Goal: Check status: Check status

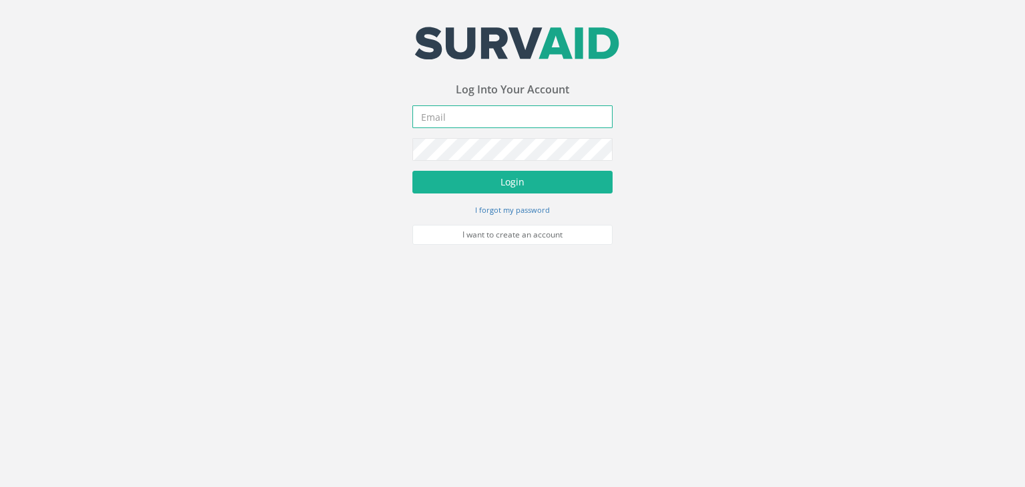
click at [436, 115] on input "email" at bounding box center [513, 116] width 200 height 23
type input "[EMAIL_ADDRESS][PERSON_NAME][DOMAIN_NAME]"
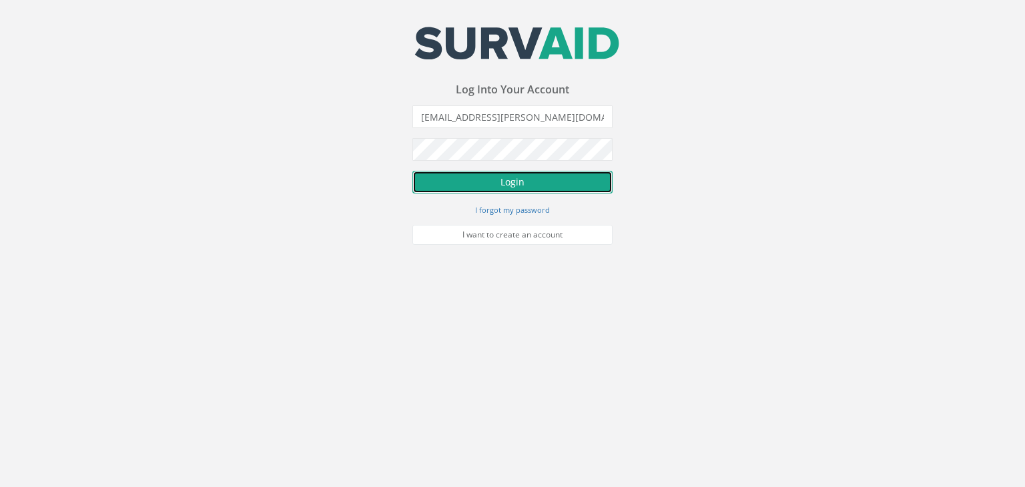
click at [513, 183] on button "Login" at bounding box center [513, 182] width 200 height 23
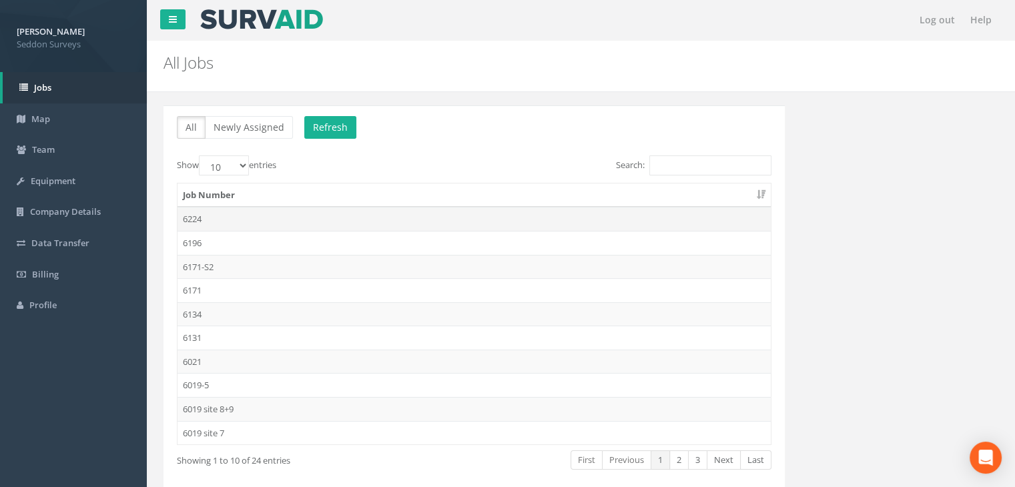
click at [192, 217] on td "6224" at bounding box center [475, 219] width 594 height 24
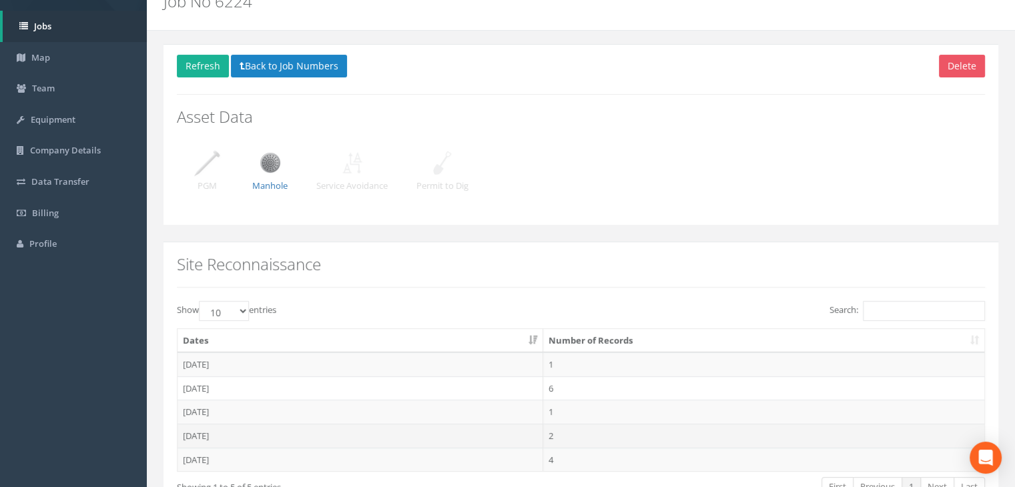
scroll to position [150, 0]
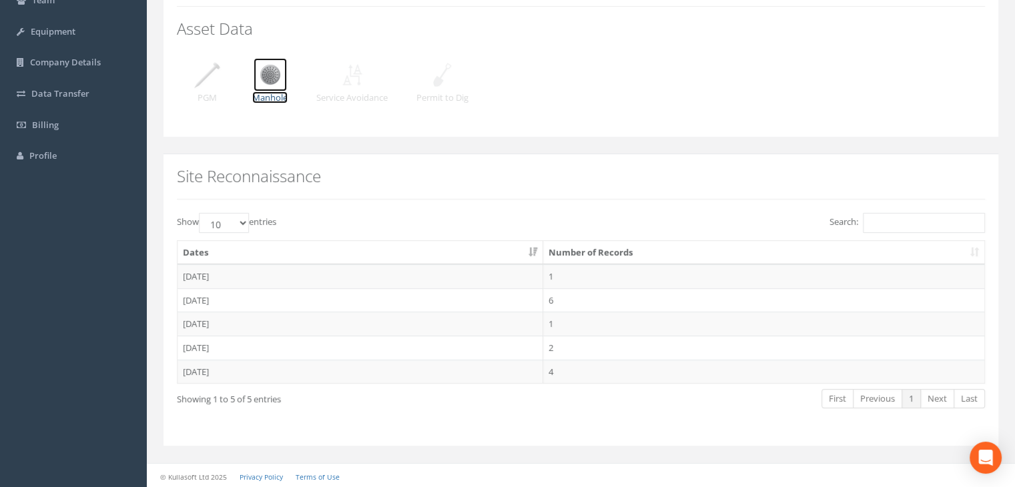
click at [268, 58] on img at bounding box center [270, 74] width 33 height 33
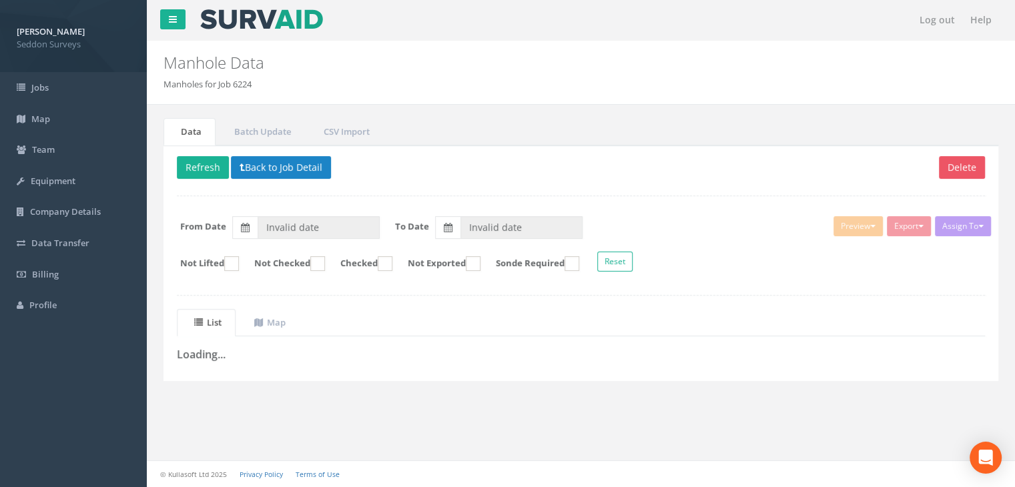
type input "[DATE]"
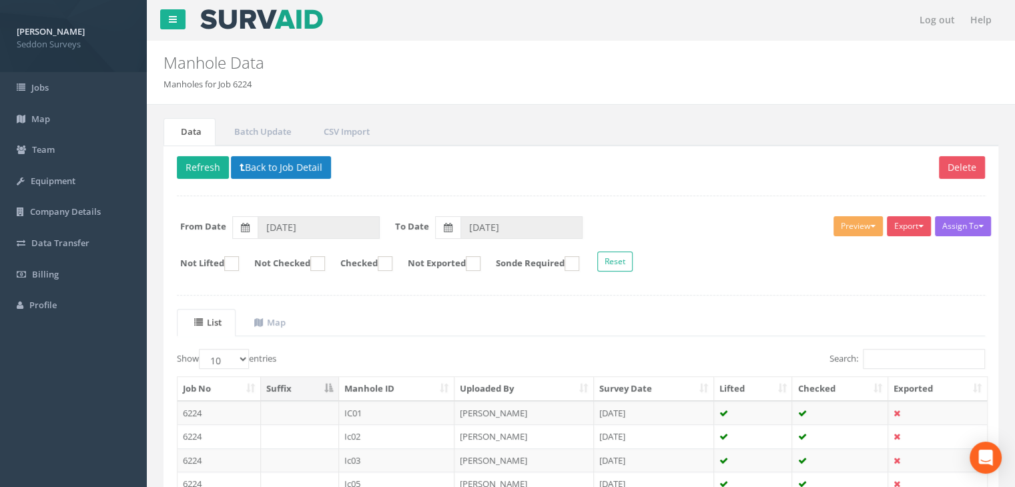
scroll to position [254, 0]
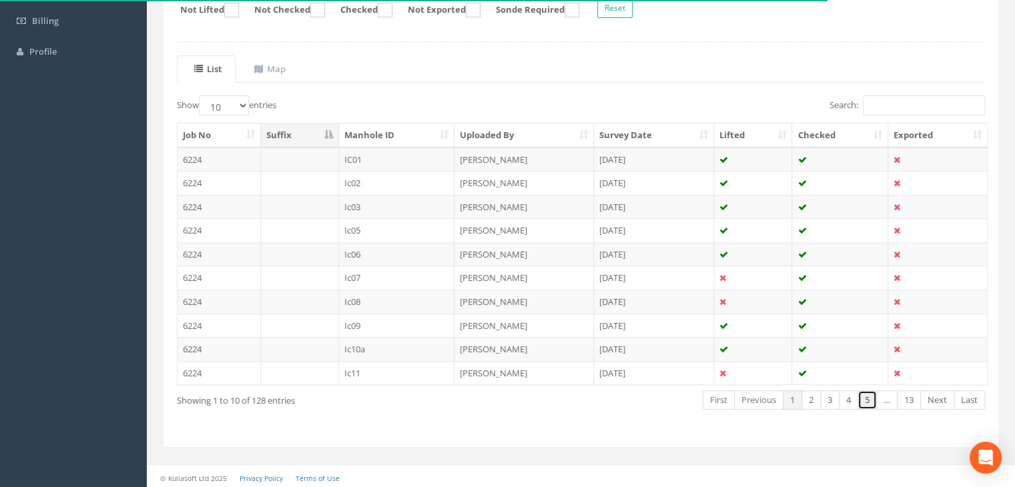
click at [865, 399] on link "5" at bounding box center [867, 400] width 19 height 19
click at [939, 395] on link "Next" at bounding box center [938, 400] width 34 height 19
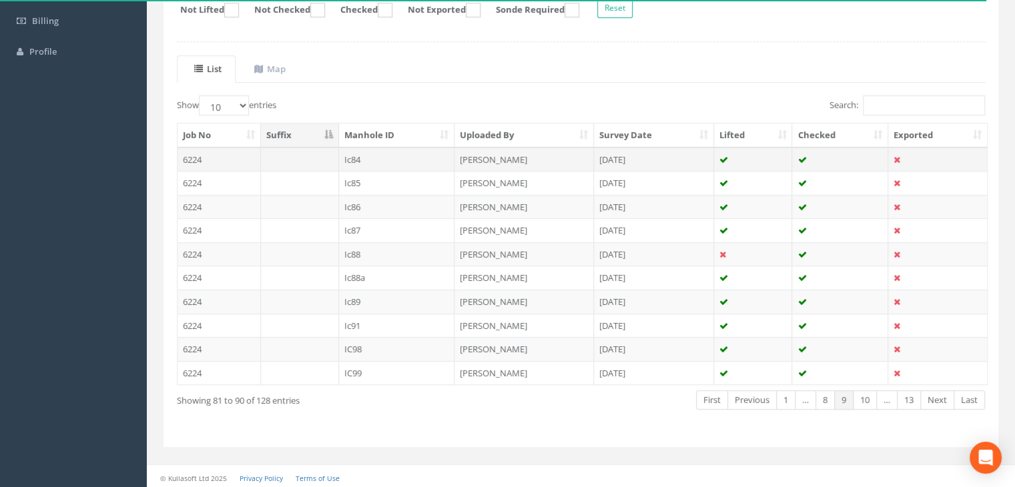
click at [350, 152] on td "Ic84" at bounding box center [397, 160] width 116 height 24
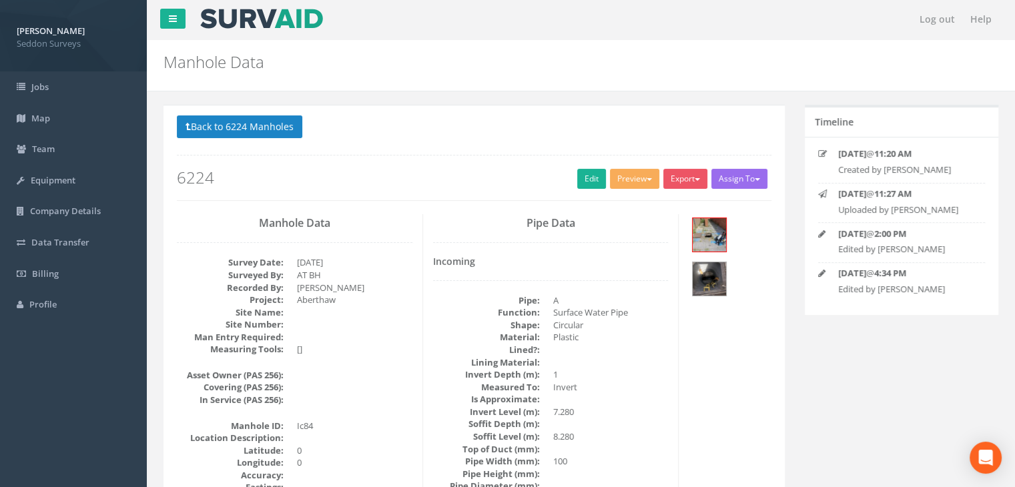
scroll to position [0, 0]
click at [225, 121] on button "Back to 6224 Manholes" at bounding box center [240, 127] width 126 height 23
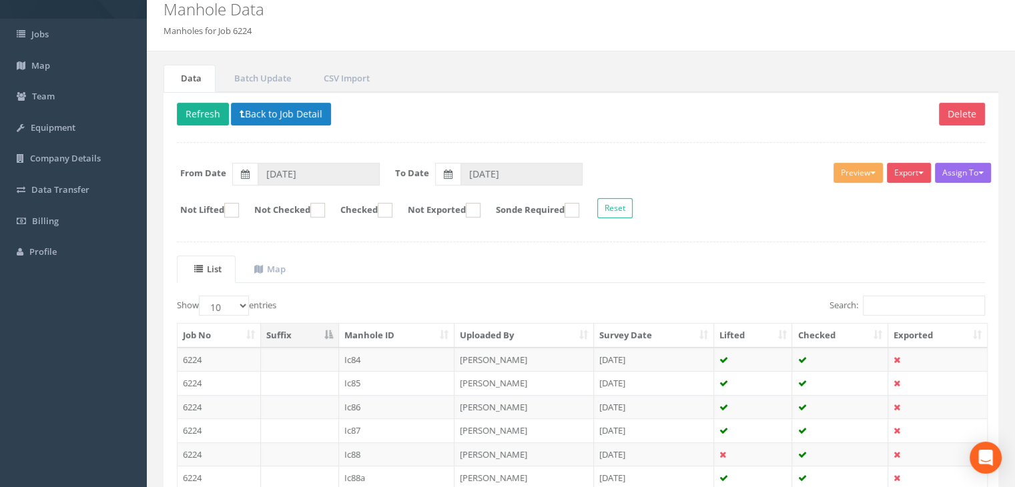
scroll to position [254, 0]
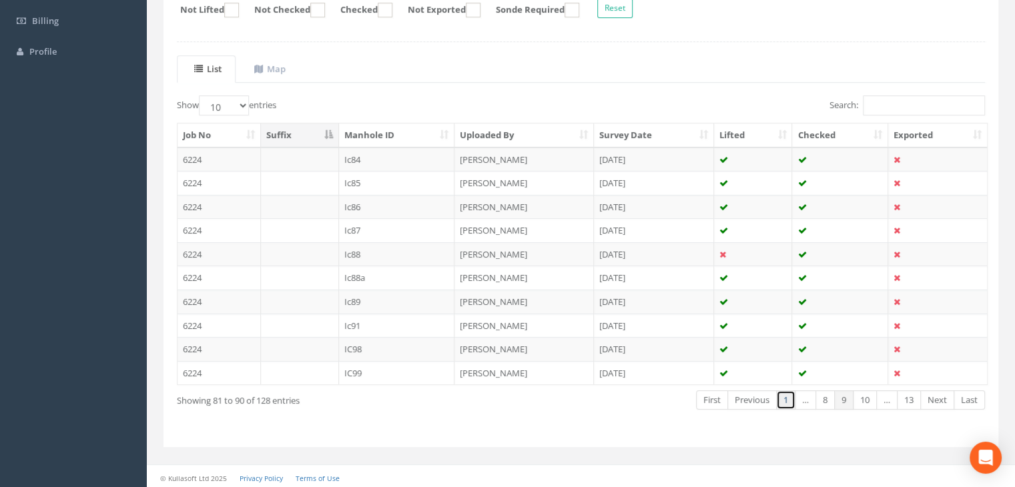
click at [784, 400] on link "1" at bounding box center [785, 400] width 19 height 19
click at [805, 401] on link "2" at bounding box center [811, 400] width 19 height 19
click at [360, 344] on td "Ic19" at bounding box center [397, 349] width 116 height 24
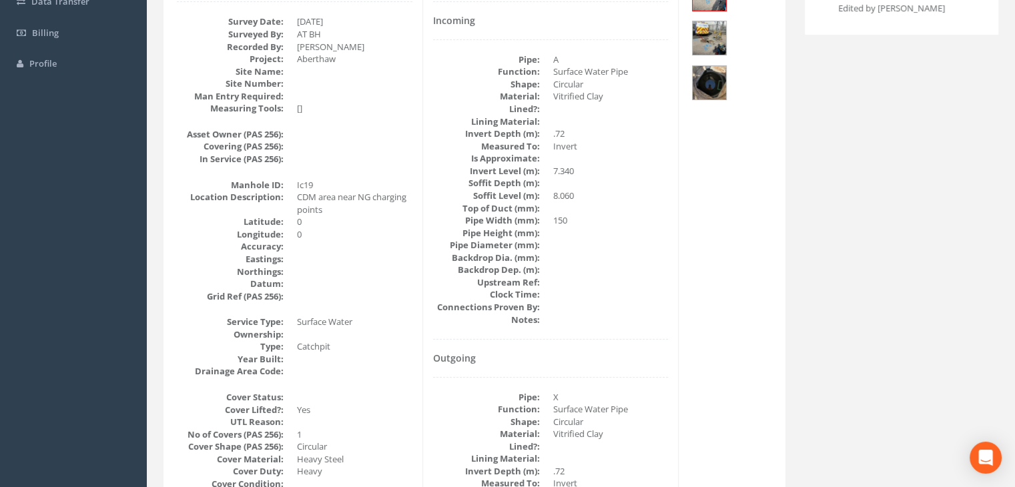
scroll to position [509, 0]
